Goal: Transaction & Acquisition: Purchase product/service

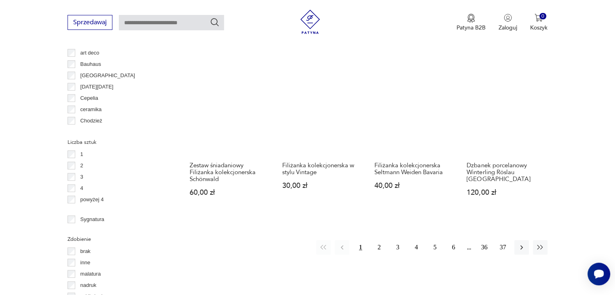
scroll to position [821, 0]
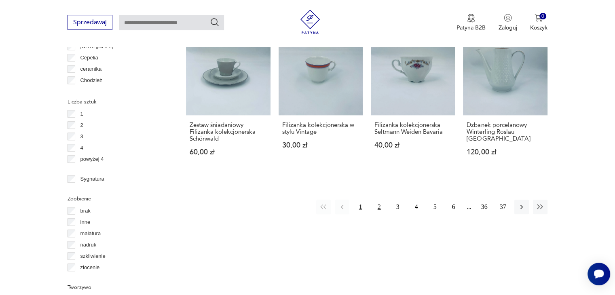
click at [382, 200] on button "2" at bounding box center [379, 207] width 15 height 15
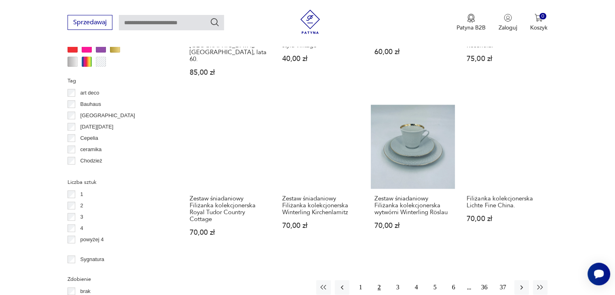
scroll to position [902, 0]
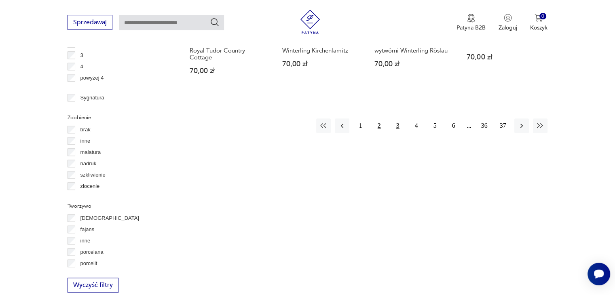
click at [398, 118] on button "3" at bounding box center [398, 125] width 15 height 15
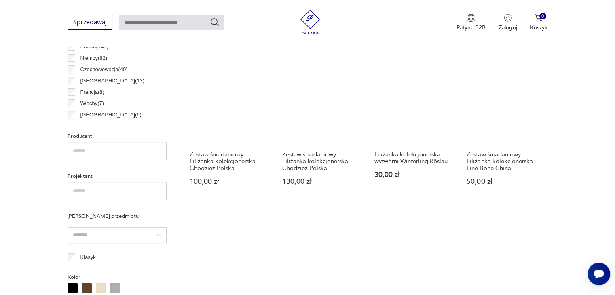
scroll to position [619, 0]
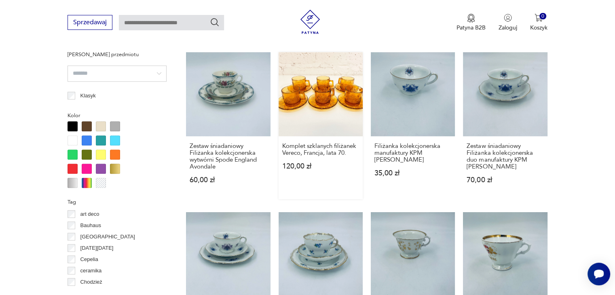
click at [339, 84] on link "Komplet szklanych filiżanek Vereco, Francja, lata 70. 120,00 zł" at bounding box center [321, 125] width 84 height 147
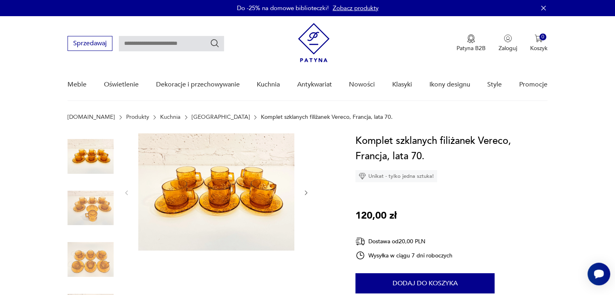
click at [305, 190] on icon "button" at bounding box center [306, 193] width 7 height 7
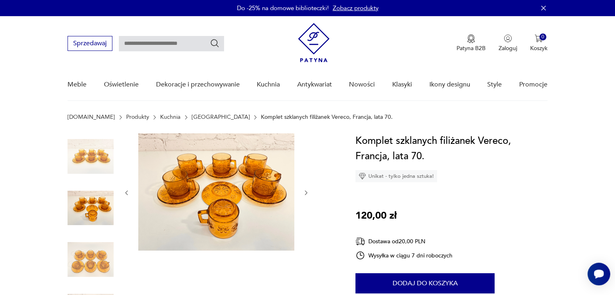
click at [305, 190] on icon "button" at bounding box center [306, 193] width 7 height 7
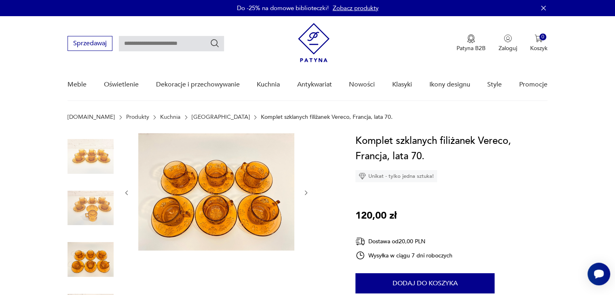
click at [305, 190] on icon "button" at bounding box center [306, 193] width 7 height 7
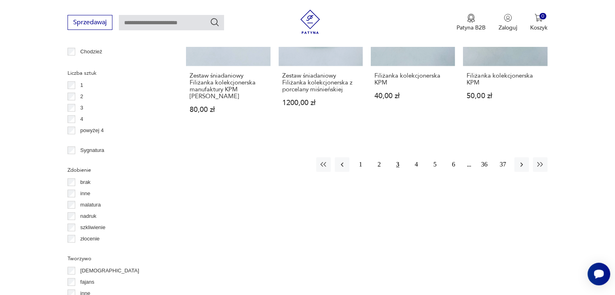
scroll to position [890, 0]
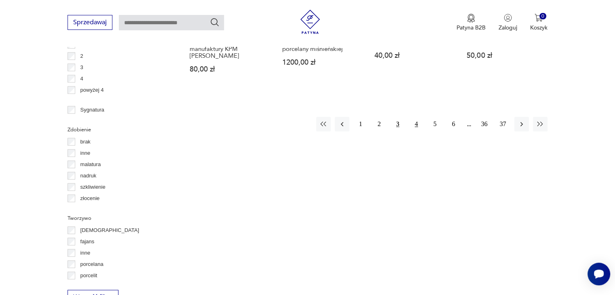
click at [417, 118] on button "4" at bounding box center [416, 124] width 15 height 15
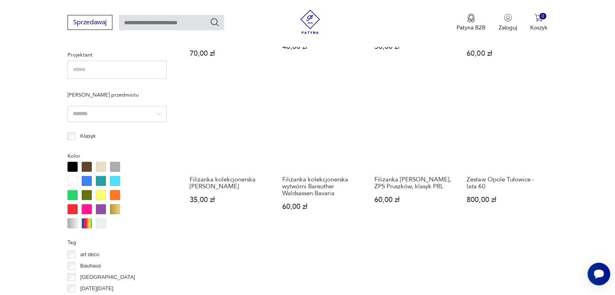
scroll to position [821, 0]
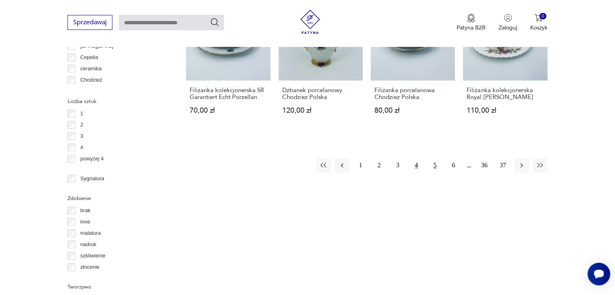
click at [436, 165] on button "5" at bounding box center [435, 165] width 15 height 15
